Goal: Task Accomplishment & Management: Use online tool/utility

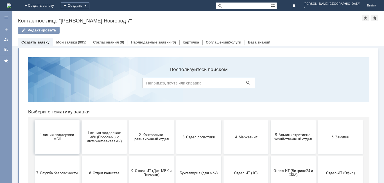
click at [59, 141] on span "1 линия поддержки МБК" at bounding box center [57, 137] width 42 height 8
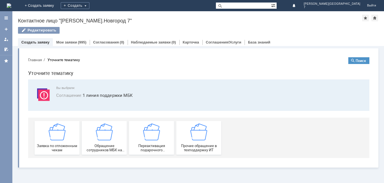
click at [59, 141] on img at bounding box center [57, 132] width 17 height 17
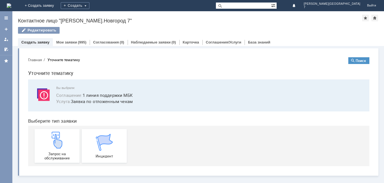
click at [59, 141] on img at bounding box center [57, 140] width 17 height 17
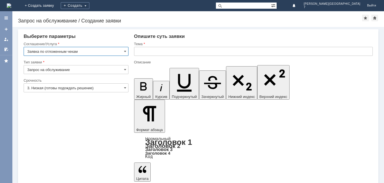
click at [170, 53] on input "text" at bounding box center [253, 51] width 239 height 9
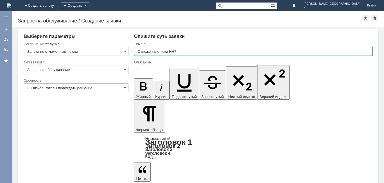
type input "Отложенные чеки НН7"
